Goal: Navigation & Orientation: Find specific page/section

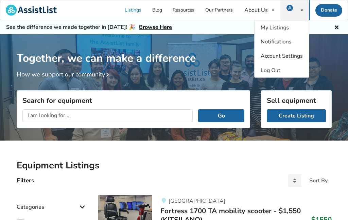
click at [299, 10] on div "My Listings Notifications Account Settings Log Out" at bounding box center [294, 10] width 29 height 20
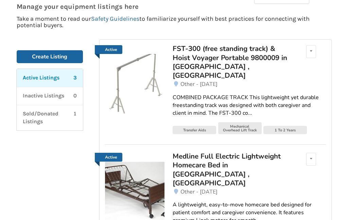
scroll to position [73, 0]
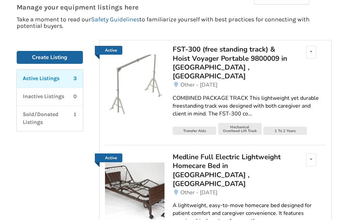
click at [188, 59] on div "FST-300 (free standing track) & Hoist Voyager Portable 9800009 in [GEOGRAPHIC_D…" at bounding box center [232, 63] width 119 height 36
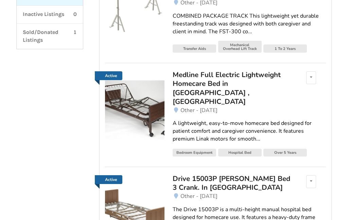
scroll to position [156, 0]
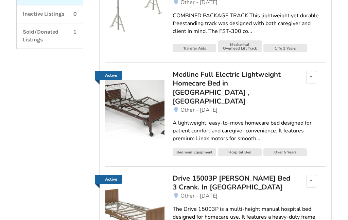
click at [125, 92] on img at bounding box center [134, 109] width 59 height 59
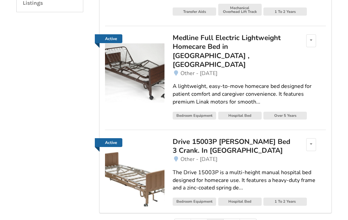
scroll to position [193, 0]
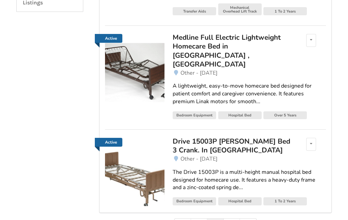
click at [189, 155] on span "Other - [DATE]" at bounding box center [198, 158] width 37 height 7
